Goal: Transaction & Acquisition: Purchase product/service

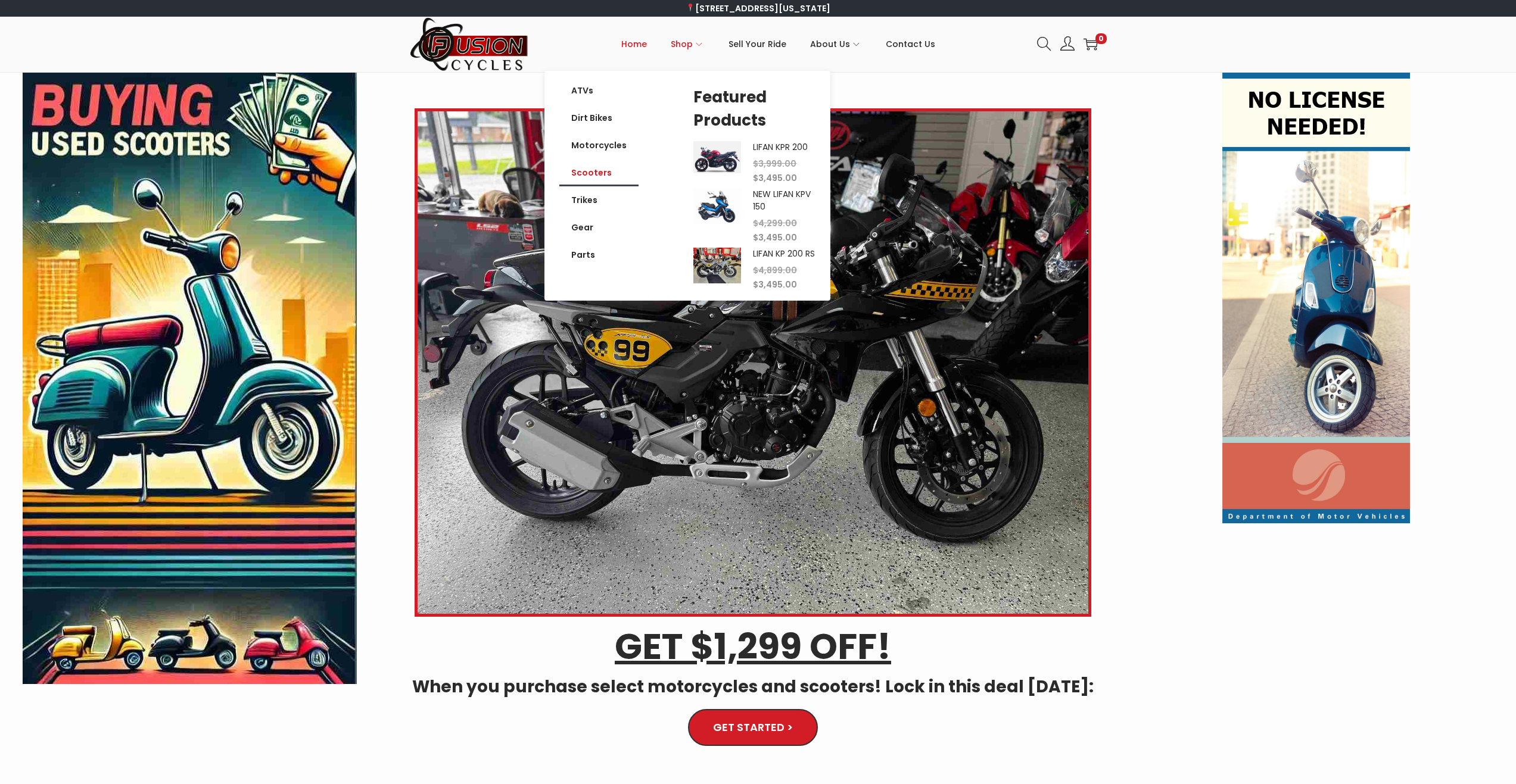
click at [602, 172] on link "Scooters" at bounding box center [599, 173] width 79 height 28
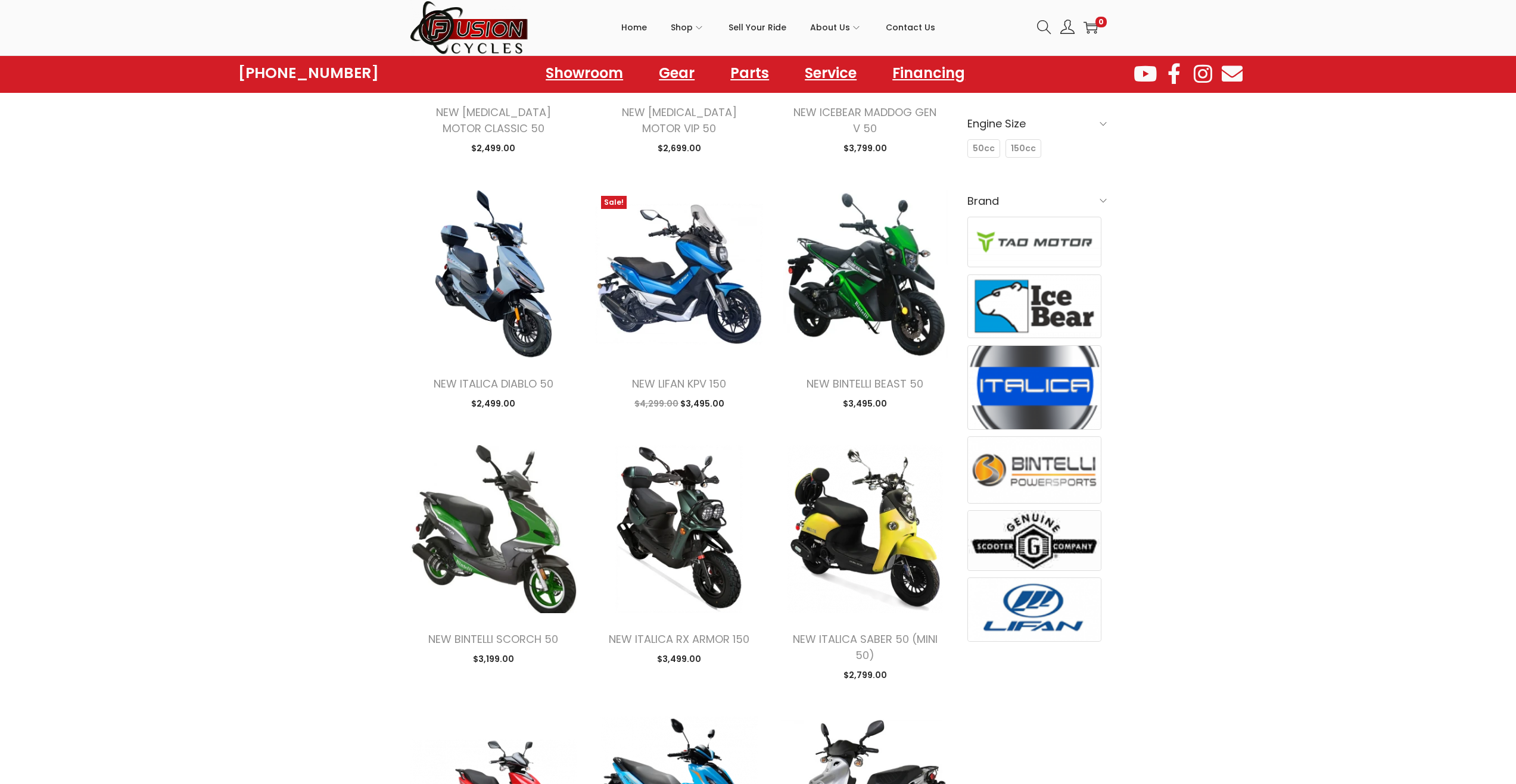
scroll to position [238, 0]
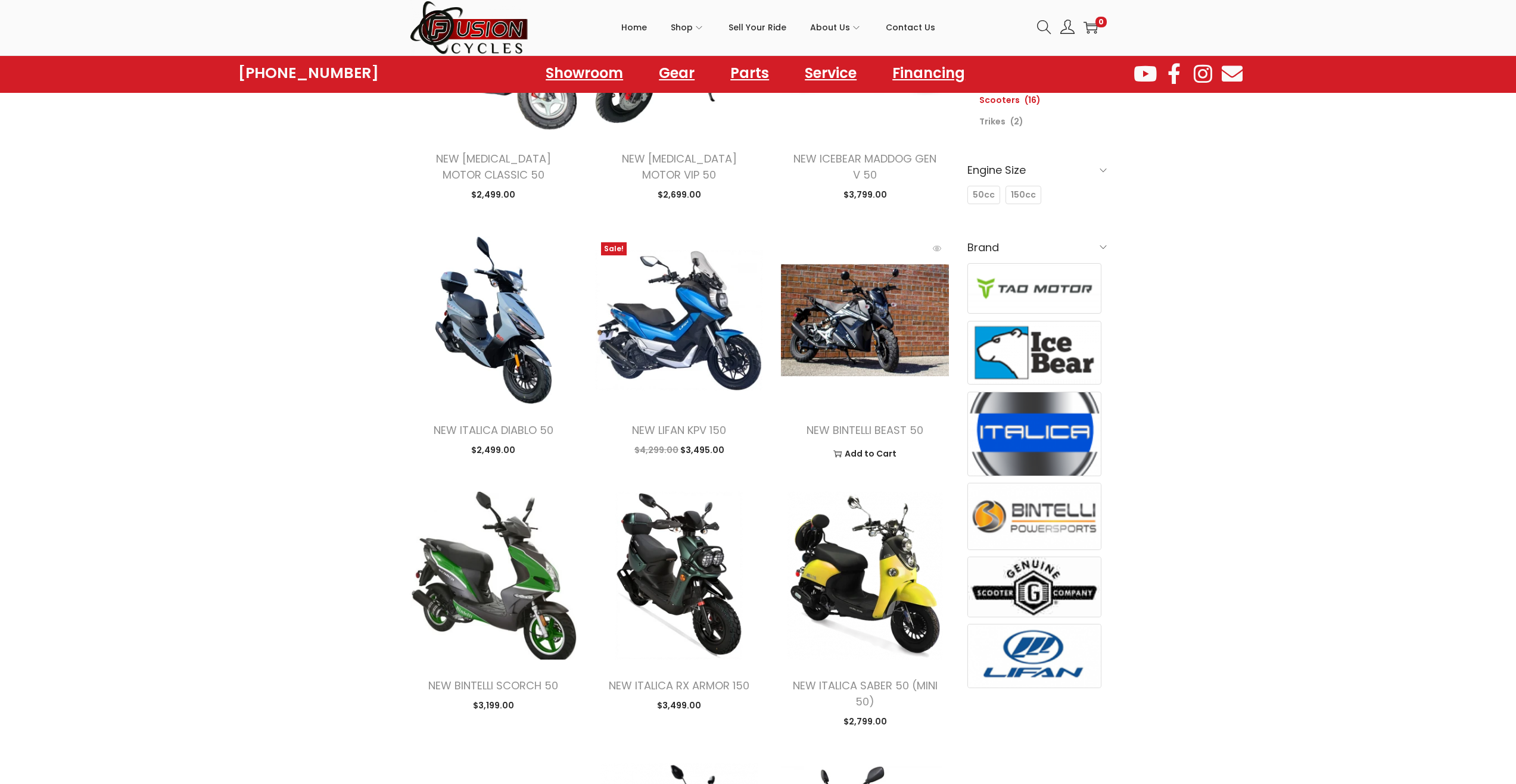
click at [876, 373] on img at bounding box center [865, 321] width 168 height 168
